Goal: Task Accomplishment & Management: Use online tool/utility

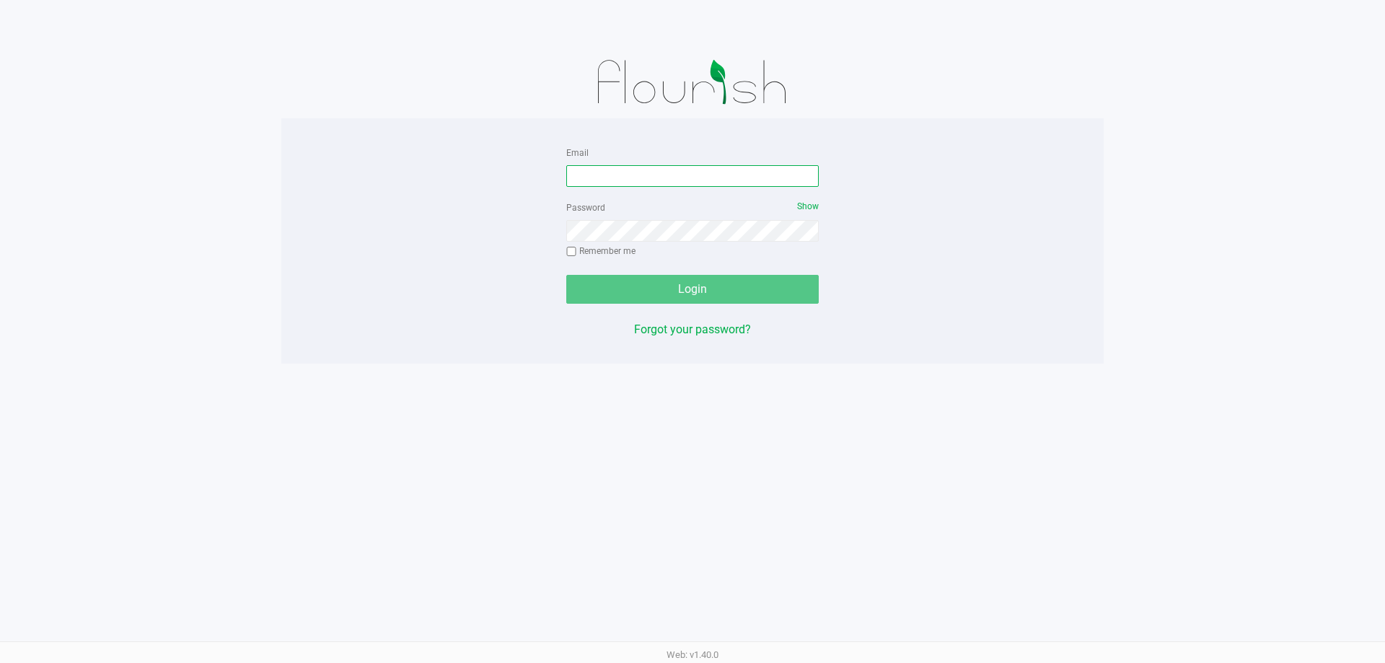
click at [672, 167] on input "Email" at bounding box center [692, 176] width 252 height 22
type input "[EMAIL_ADDRESS][DOMAIN_NAME]"
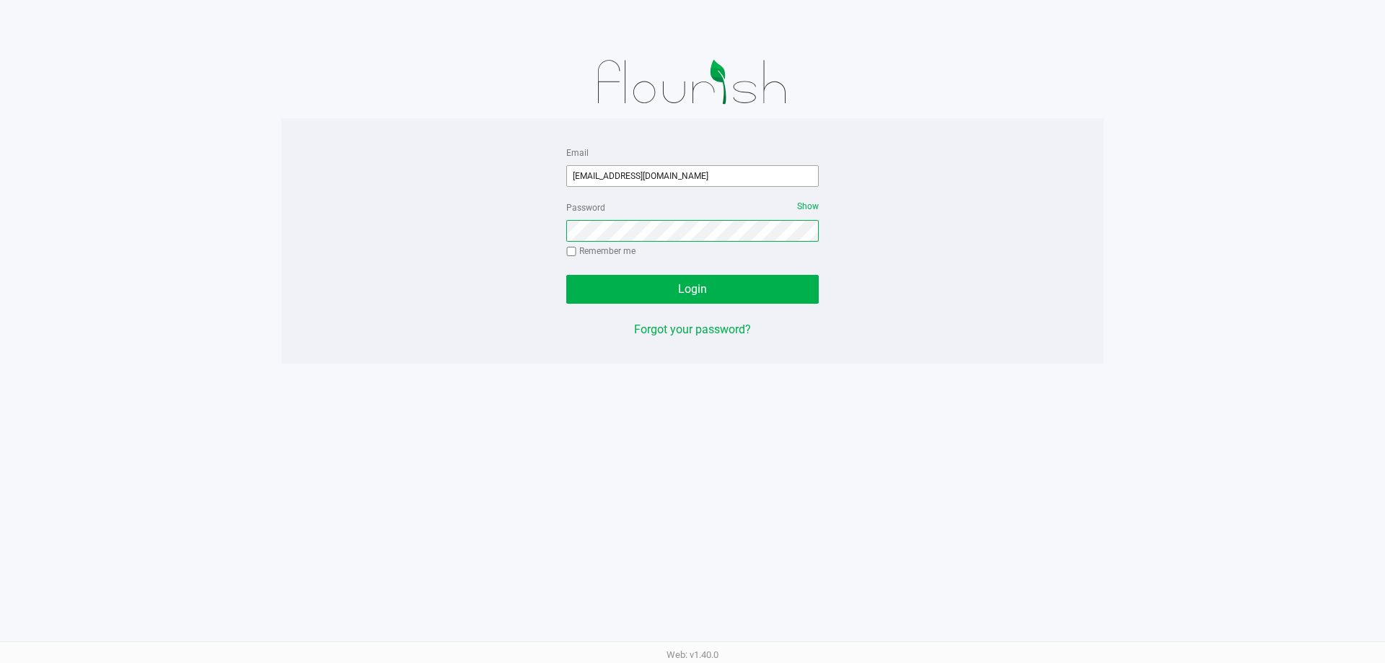
click at [566, 275] on button "Login" at bounding box center [692, 289] width 252 height 29
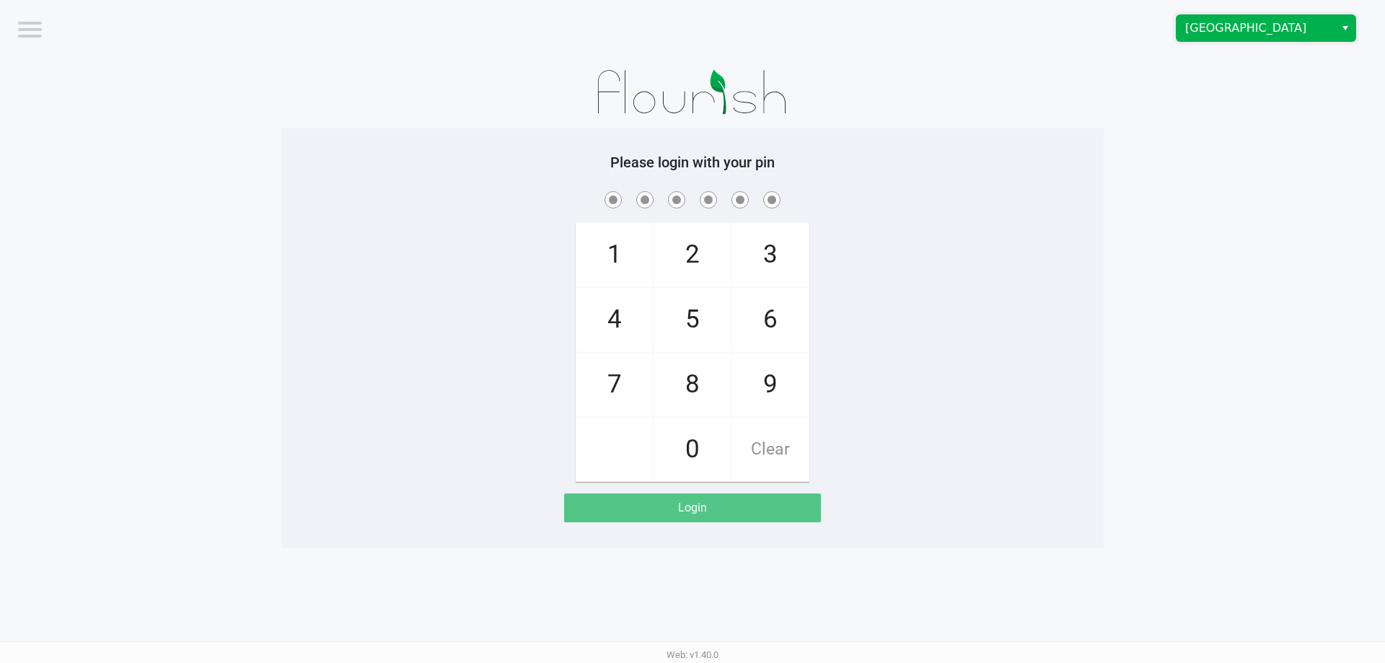
click at [1207, 27] on span "[GEOGRAPHIC_DATA]" at bounding box center [1255, 27] width 141 height 17
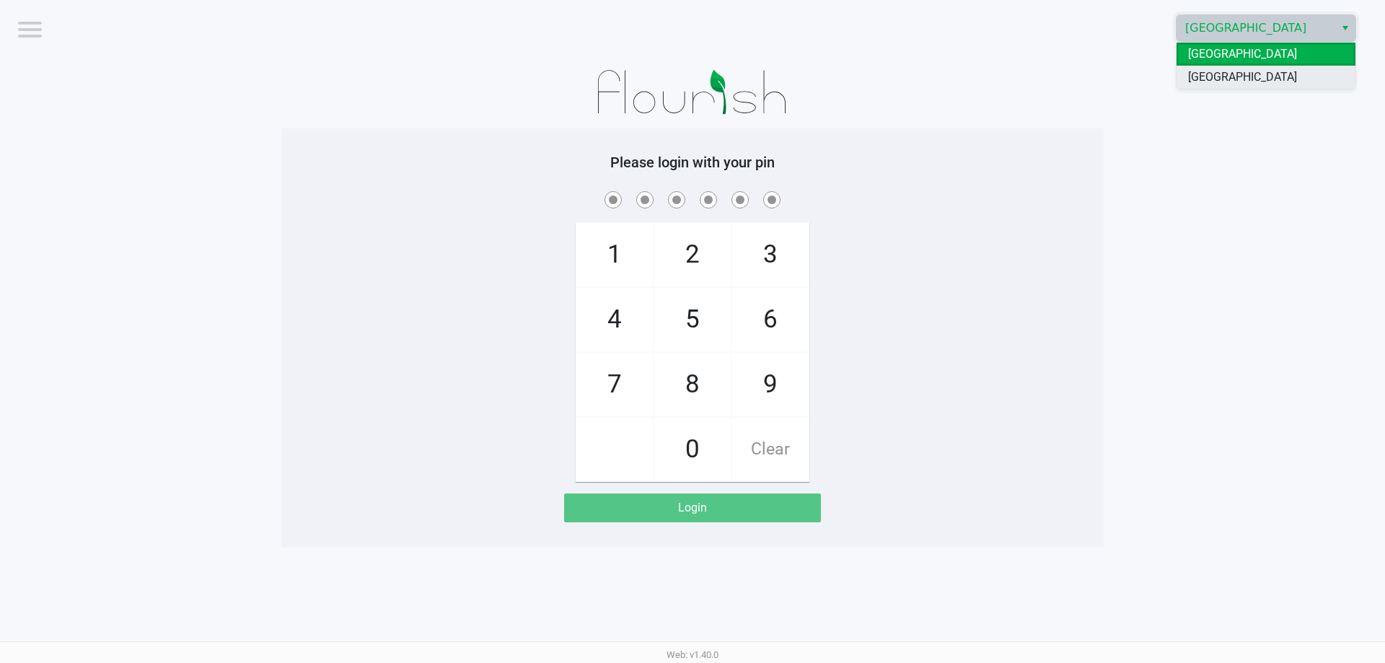
click at [1196, 72] on span "[GEOGRAPHIC_DATA]" at bounding box center [1242, 77] width 109 height 17
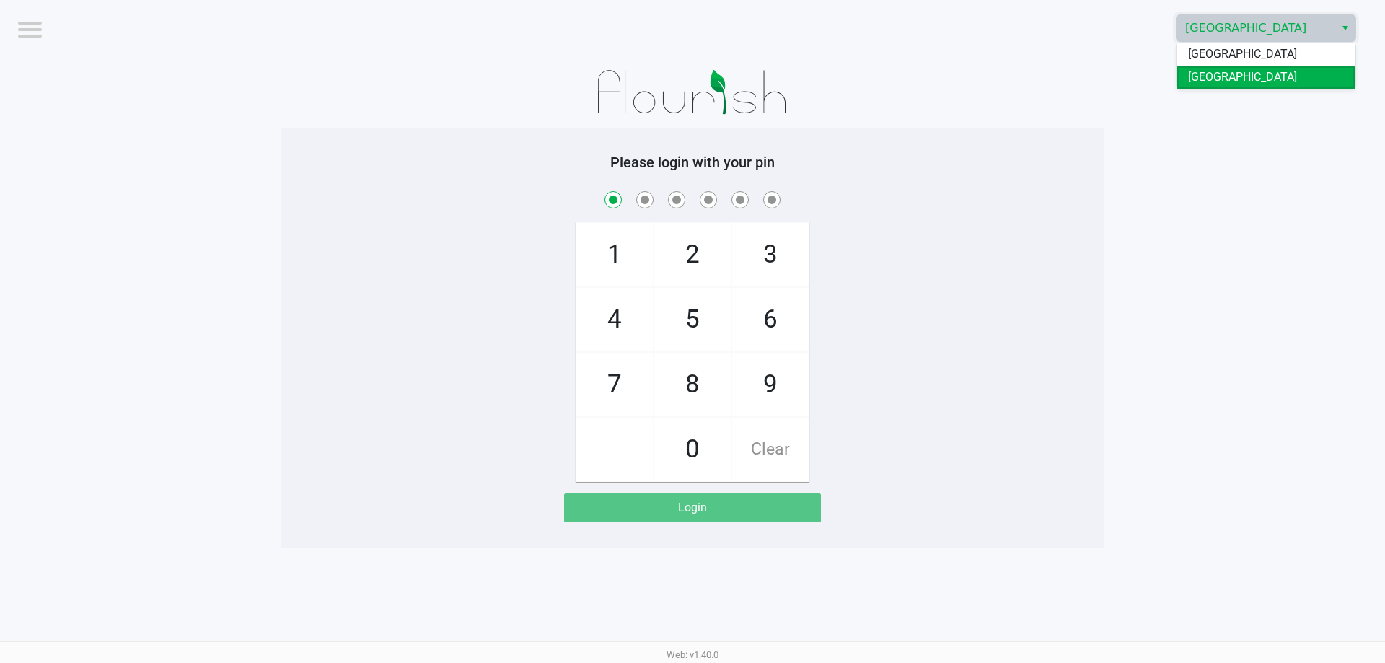
checkbox input "true"
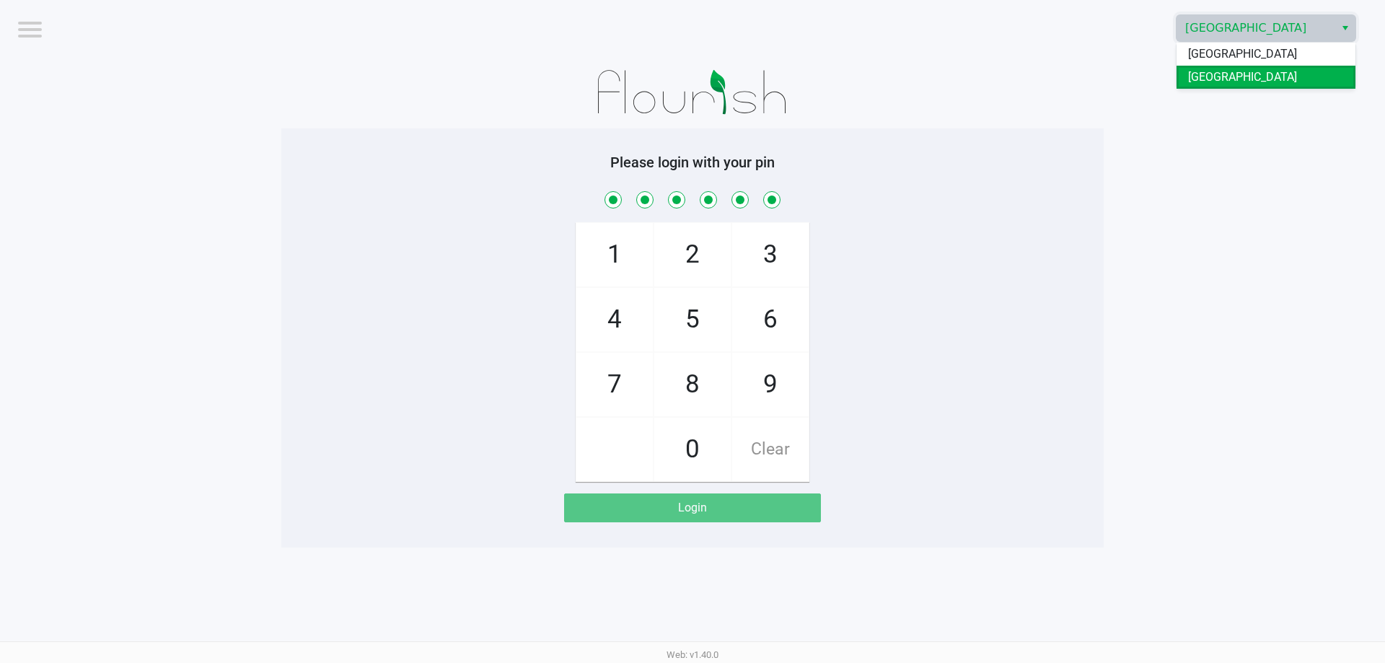
checkbox input "true"
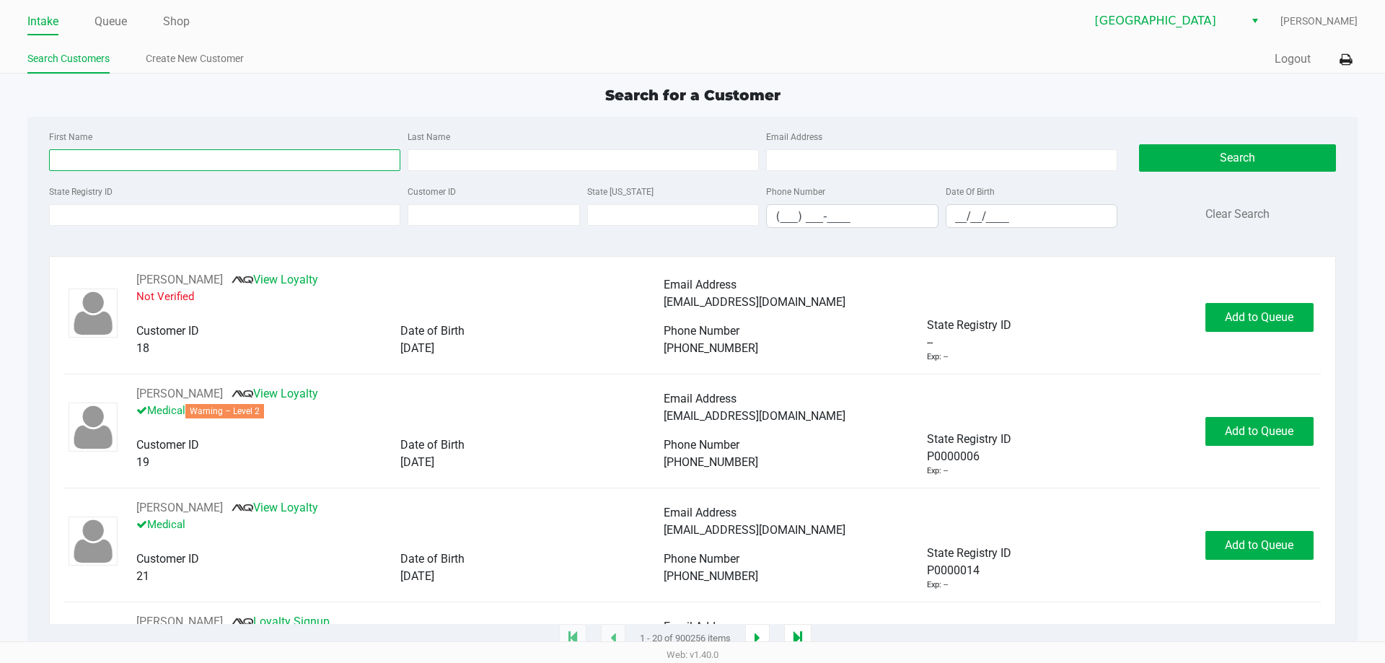
click at [100, 154] on input "First Name" at bounding box center [224, 160] width 351 height 22
type input "[PERSON_NAME]"
type input "Q"
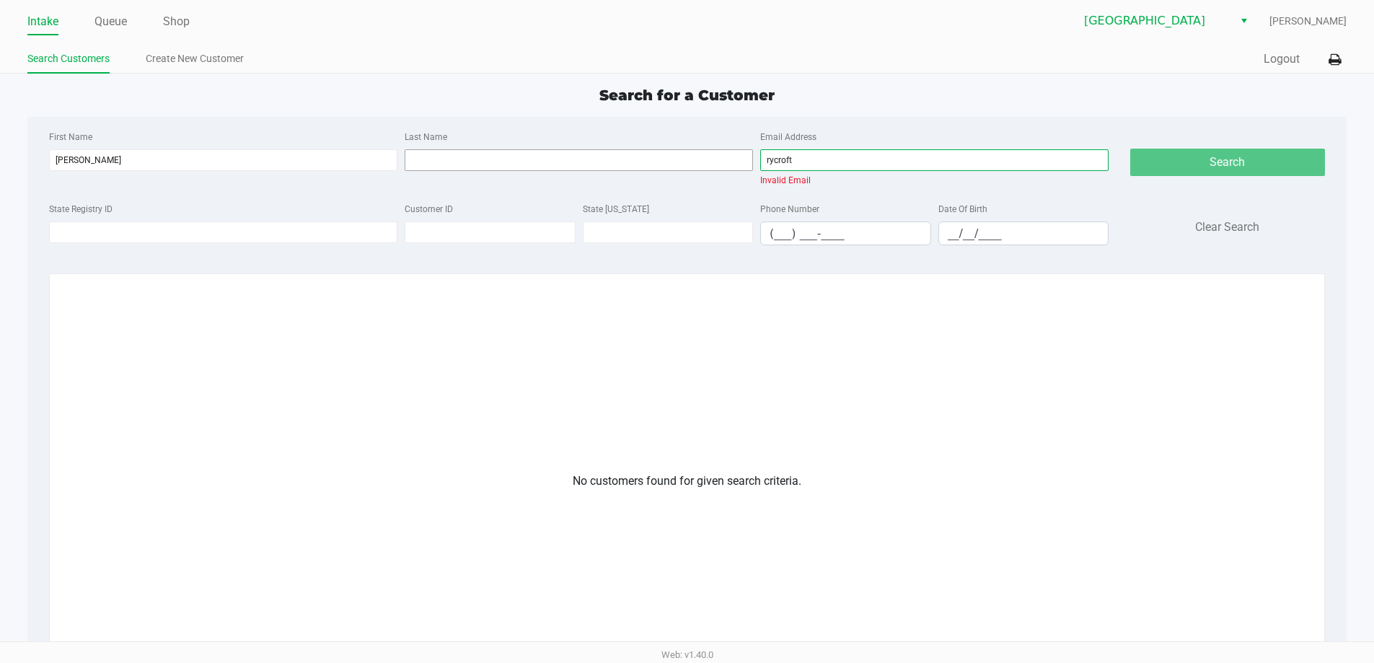
type input "rycroft"
click at [605, 164] on input "Last Name" at bounding box center [579, 160] width 348 height 22
type input "rycroft"
click at [174, 154] on input "[PERSON_NAME]" at bounding box center [223, 160] width 348 height 22
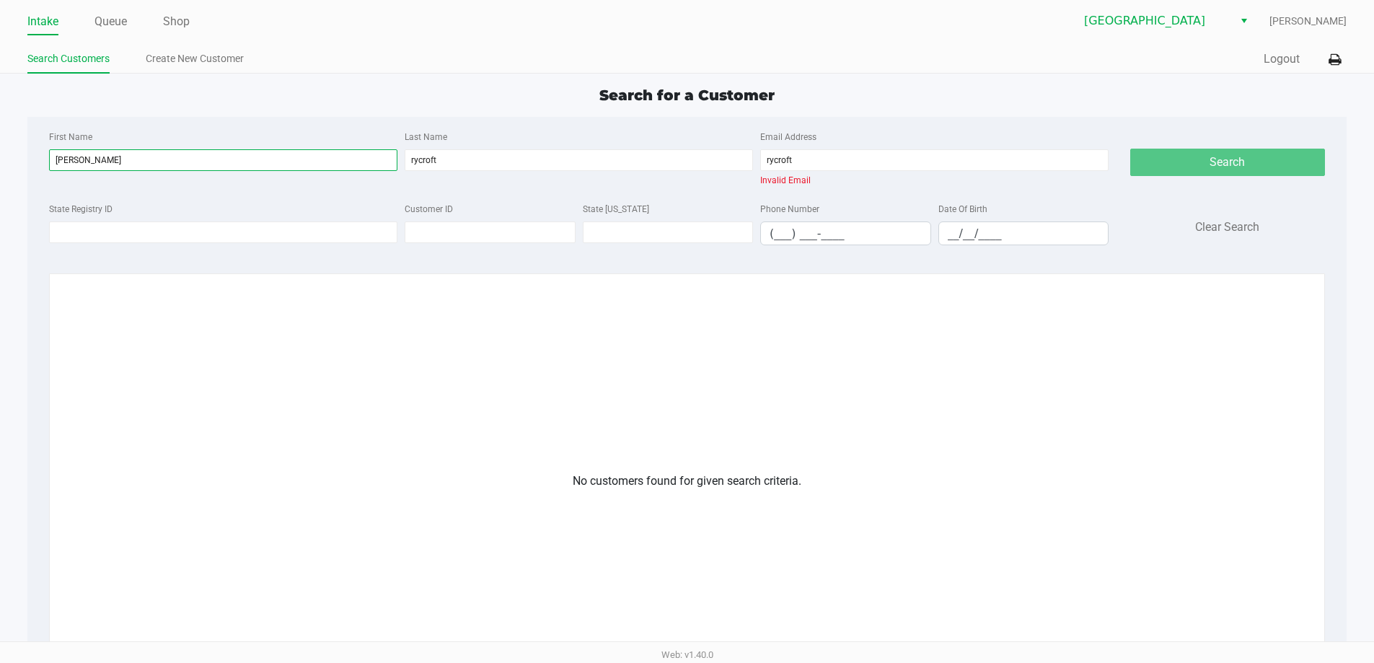
click at [174, 154] on input "[PERSON_NAME]" at bounding box center [223, 160] width 348 height 22
type input "[PERSON_NAME]"
click at [477, 167] on input "rycroft" at bounding box center [579, 160] width 348 height 22
